Goal: Navigation & Orientation: Find specific page/section

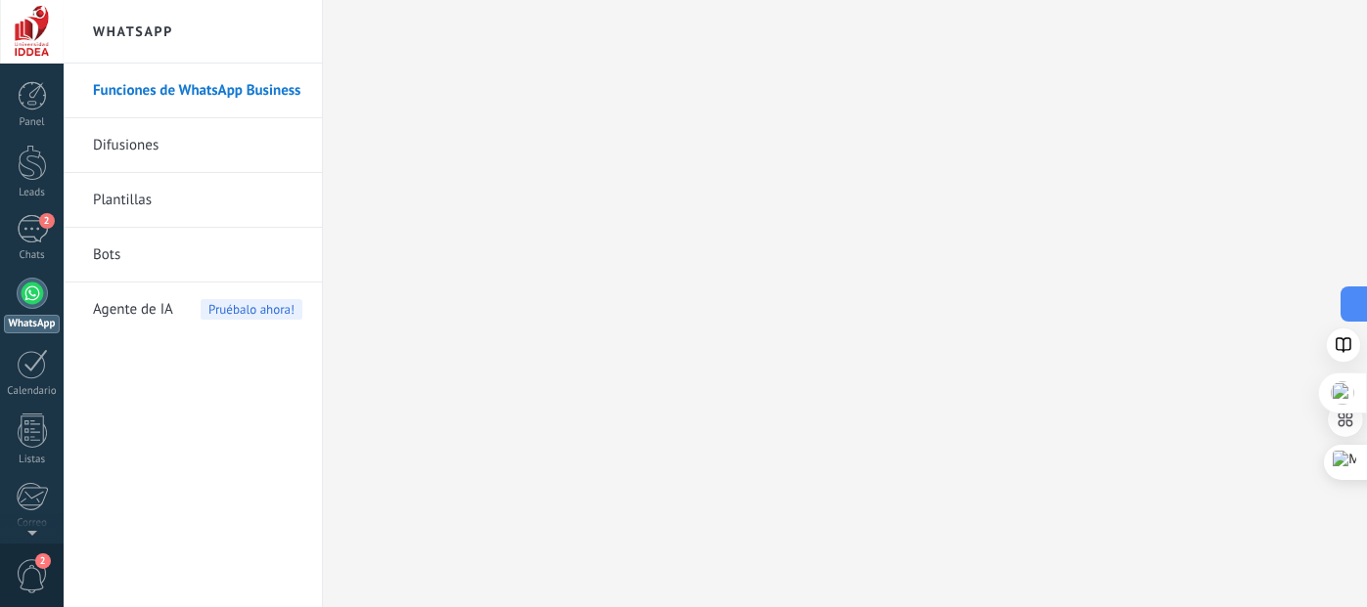
click at [34, 287] on div at bounding box center [32, 293] width 31 height 31
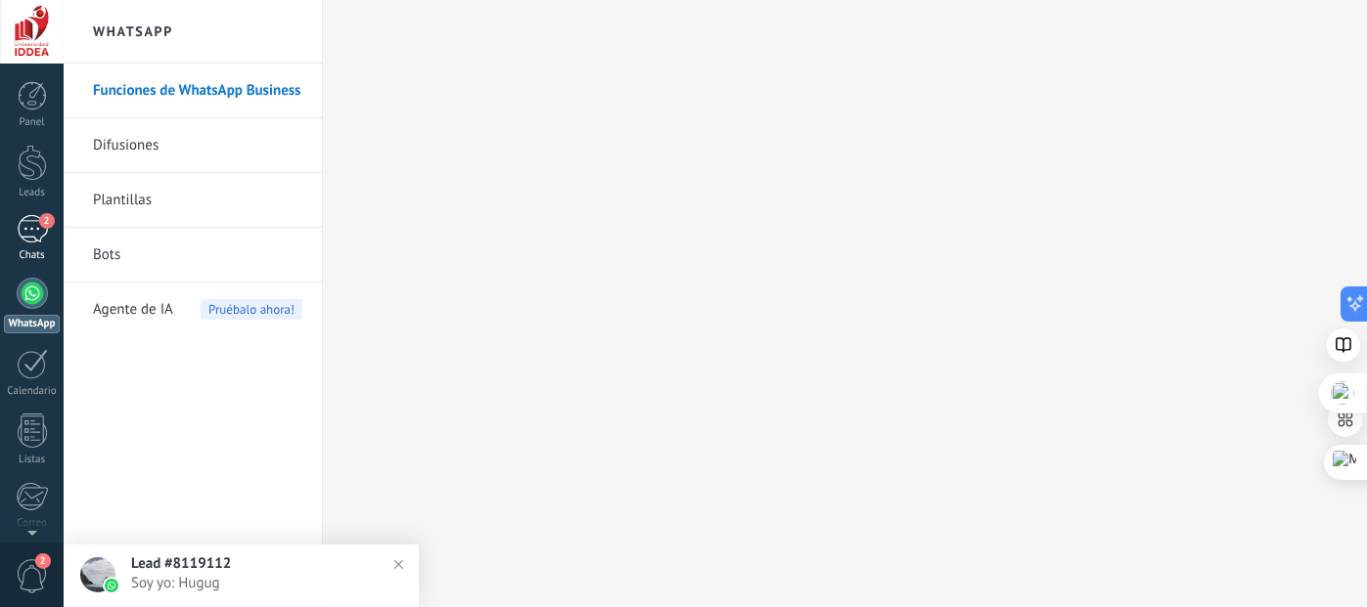
click at [34, 230] on div "2" at bounding box center [32, 229] width 31 height 28
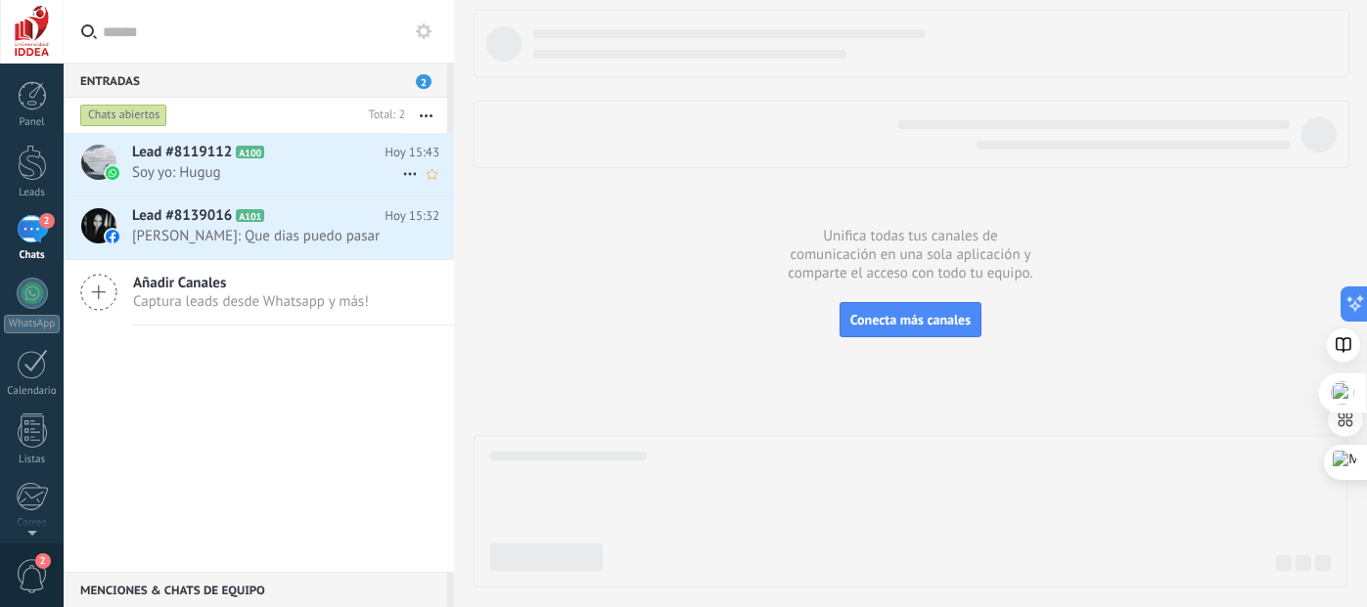
click at [170, 166] on span "Soy yo: Hugug" at bounding box center [267, 172] width 270 height 19
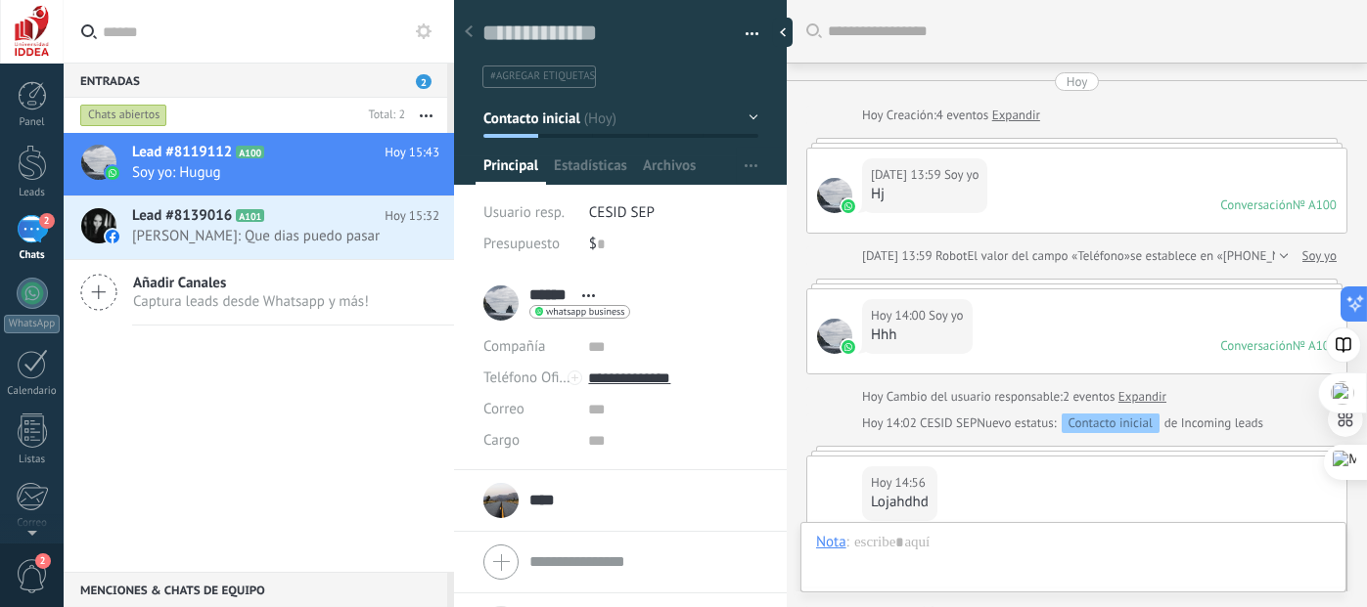
scroll to position [331, 0]
